Goal: Find specific page/section

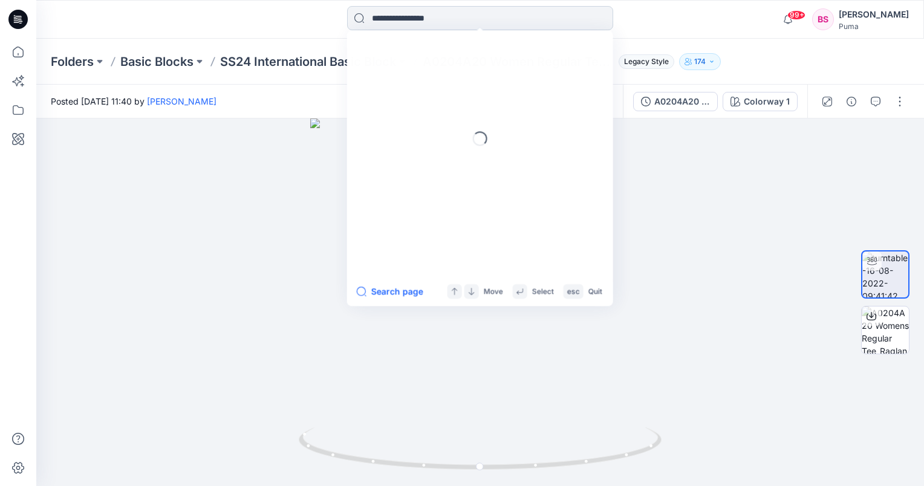
click at [374, 23] on input at bounding box center [480, 18] width 266 height 24
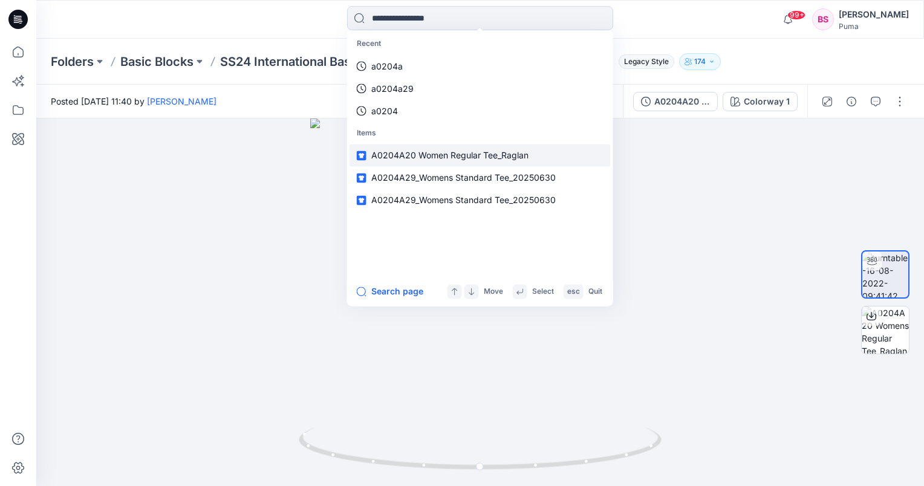
click at [410, 155] on span "A0204A20 Women Regular Tee_Raglan" at bounding box center [449, 155] width 157 height 10
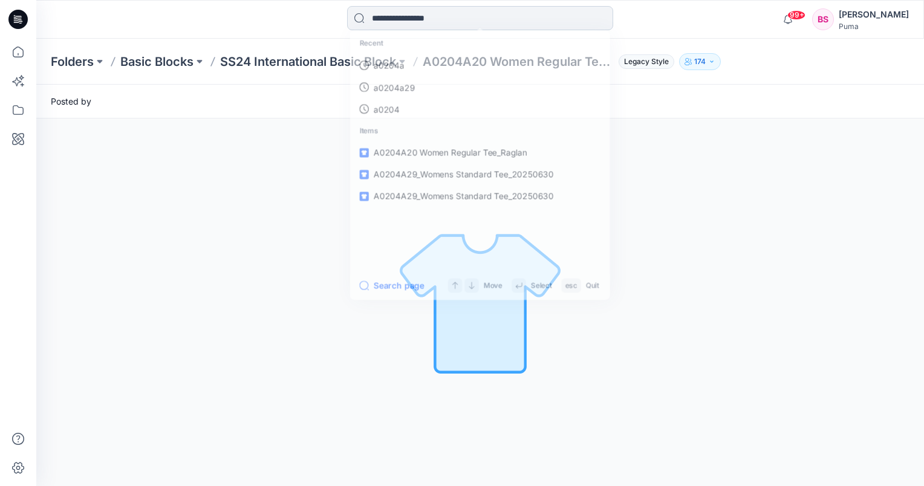
click at [409, 19] on input at bounding box center [480, 18] width 266 height 24
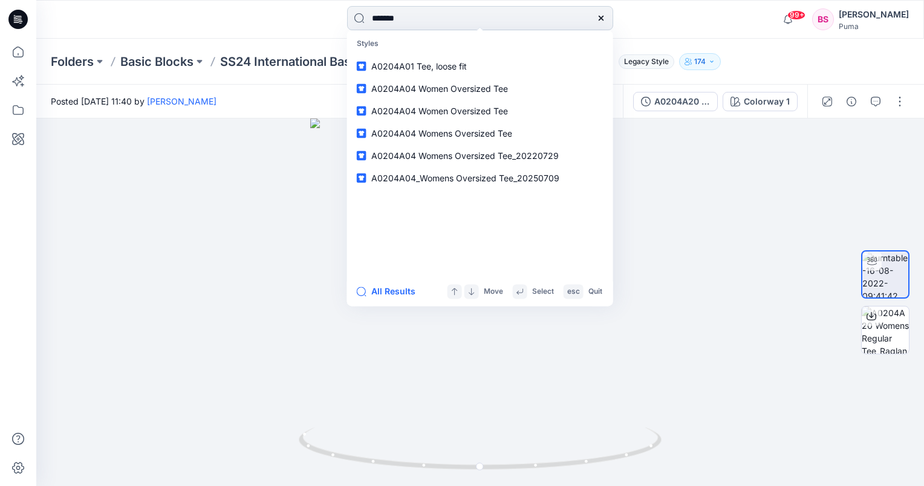
type input "********"
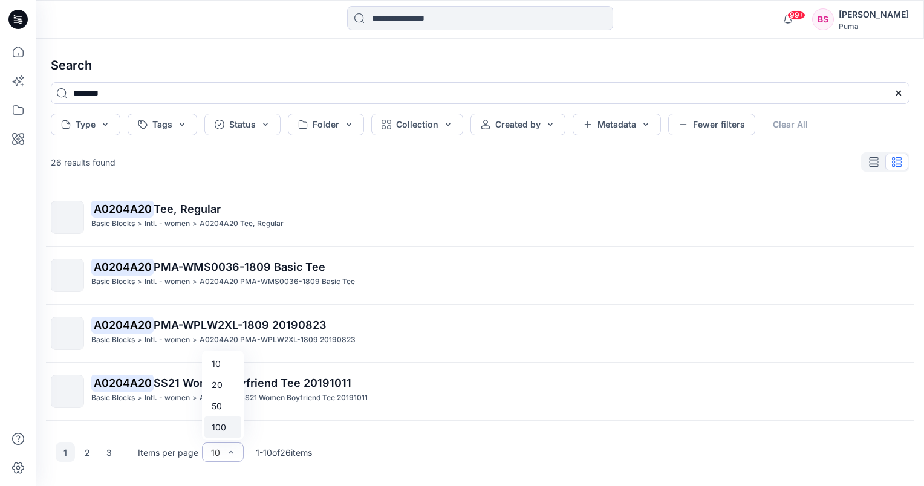
click at [219, 431] on div "100" at bounding box center [222, 426] width 37 height 21
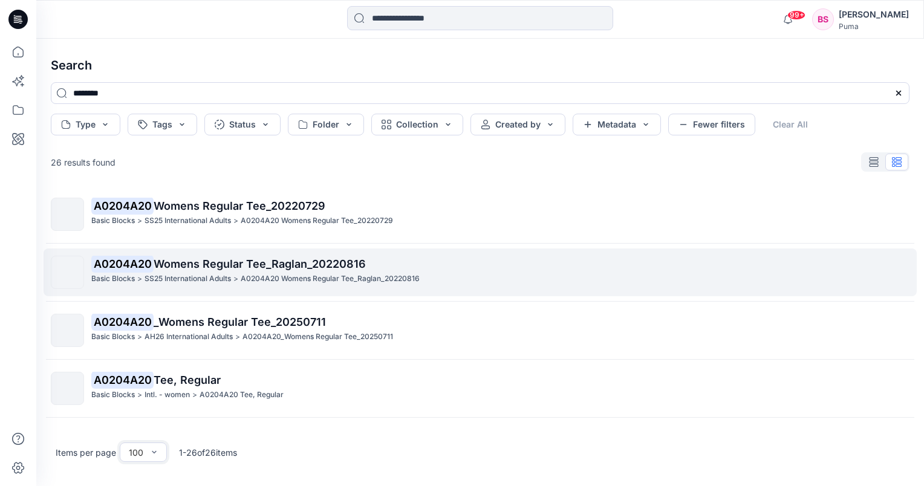
scroll to position [604, 0]
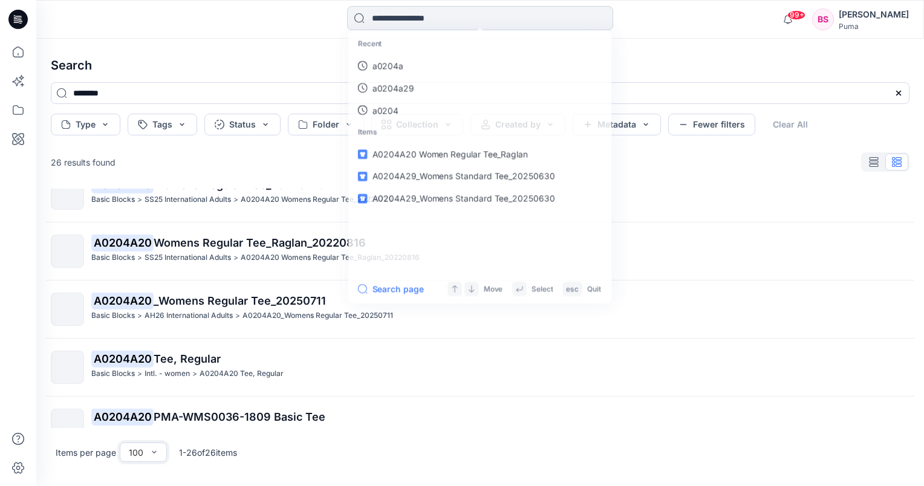
click at [466, 17] on input at bounding box center [480, 18] width 266 height 24
type input "********"
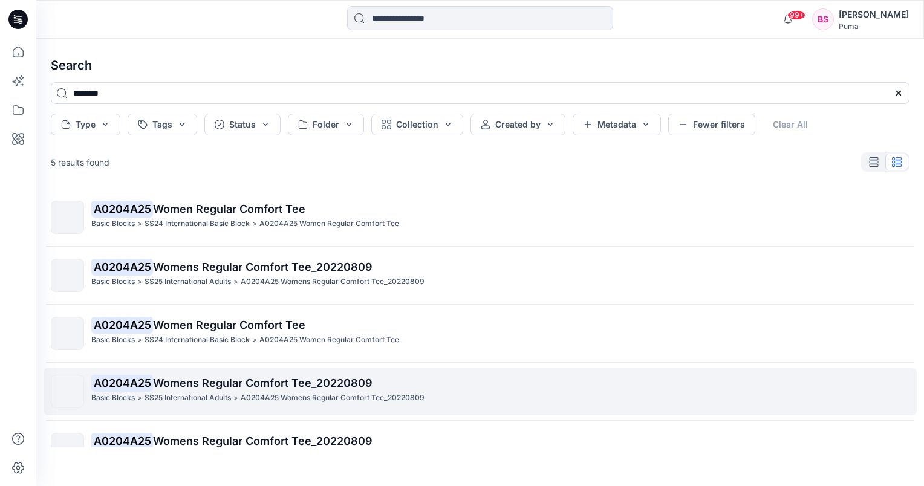
scroll to position [31, 0]
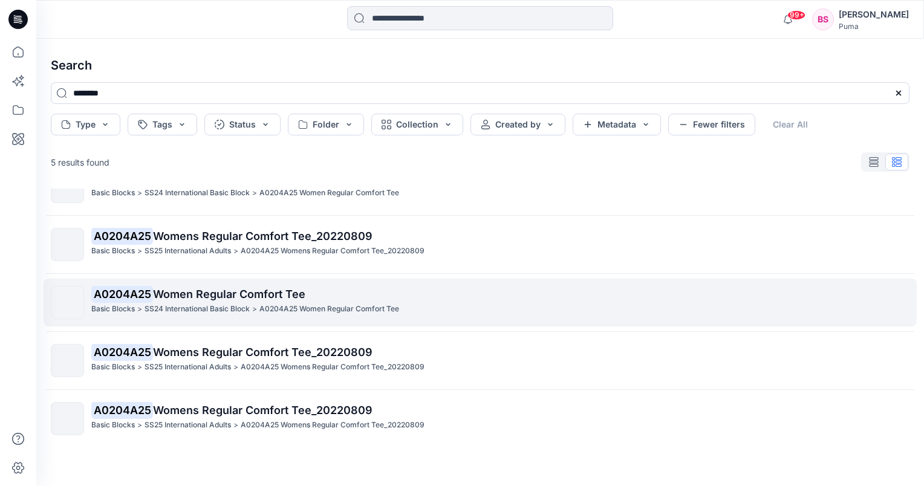
click at [225, 293] on span "Women Regular Comfort Tee" at bounding box center [229, 294] width 152 height 13
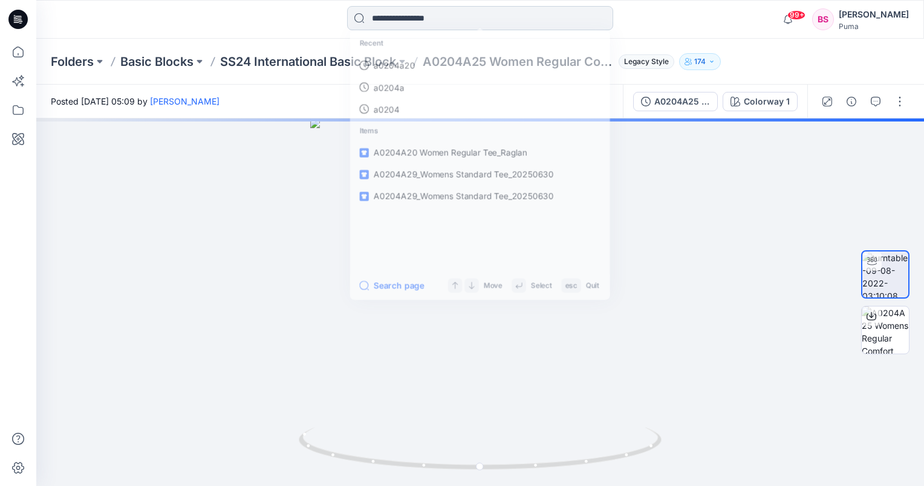
click at [462, 8] on input at bounding box center [480, 18] width 266 height 24
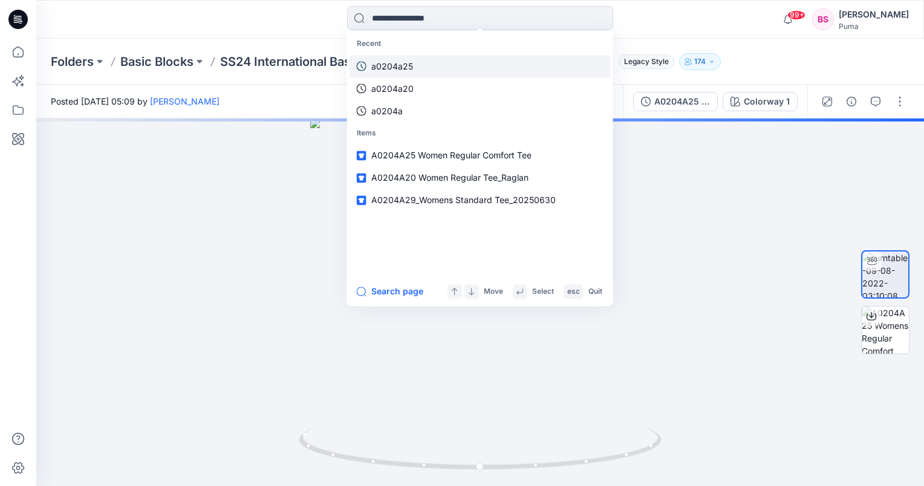
click at [395, 63] on p "a0204a25" at bounding box center [392, 66] width 42 height 13
